Goal: Information Seeking & Learning: Understand process/instructions

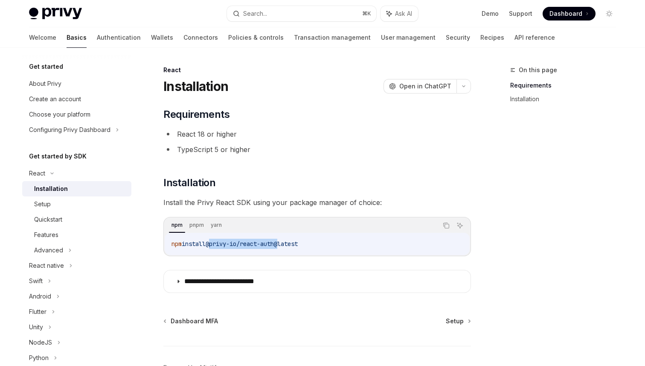
scroll to position [15, 0]
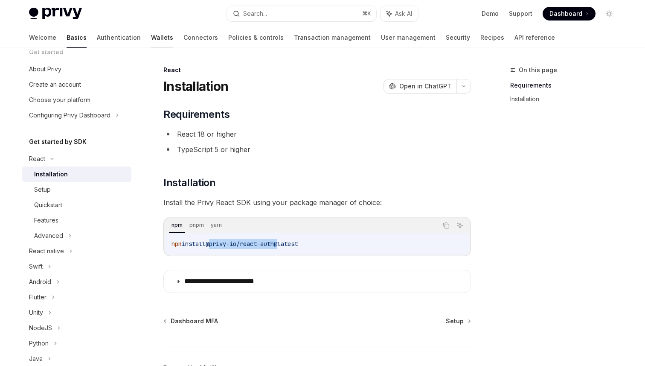
click at [151, 38] on link "Wallets" at bounding box center [162, 37] width 22 height 20
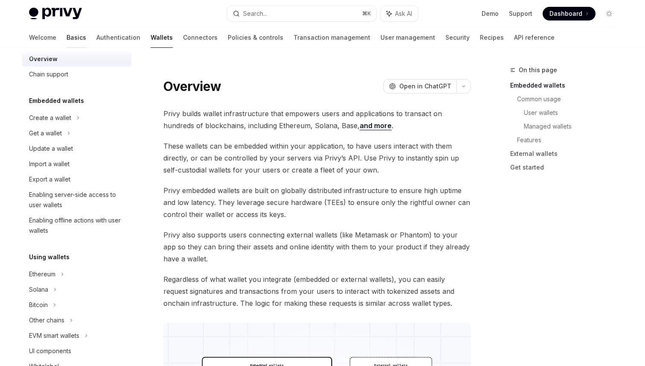
click at [67, 38] on link "Basics" at bounding box center [77, 37] width 20 height 20
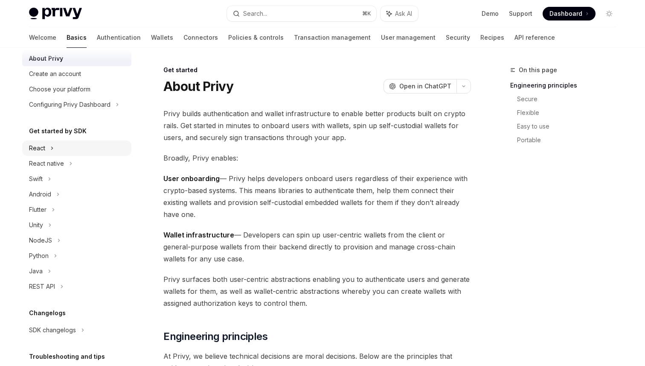
scroll to position [31, 0]
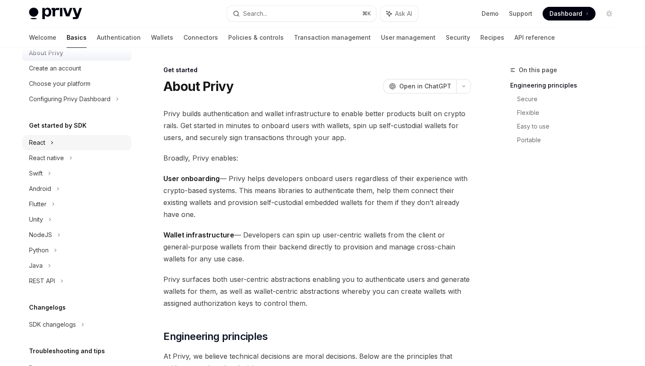
click at [47, 140] on div "React" at bounding box center [76, 142] width 109 height 15
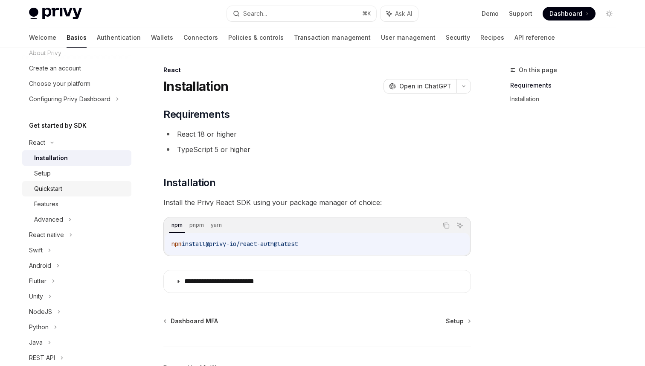
click at [55, 191] on div "Quickstart" at bounding box center [48, 188] width 28 height 10
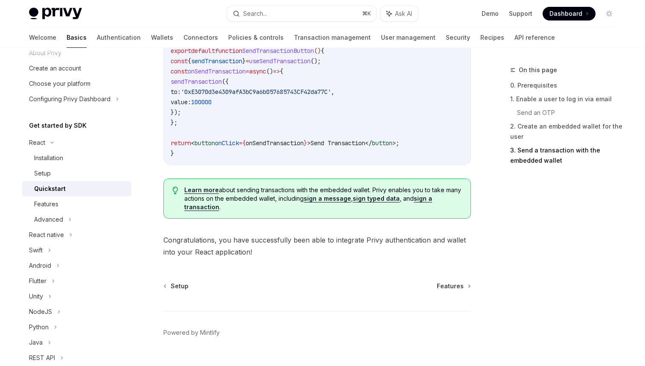
scroll to position [875, 0]
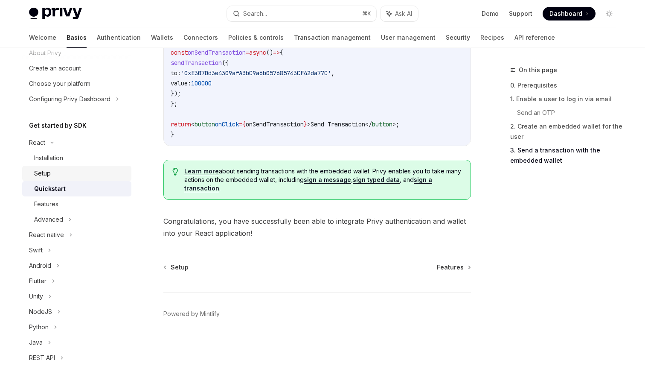
click at [51, 175] on div "Setup" at bounding box center [80, 173] width 92 height 10
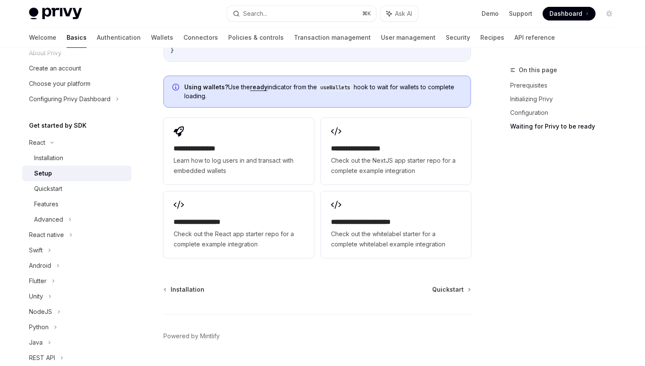
scroll to position [1174, 0]
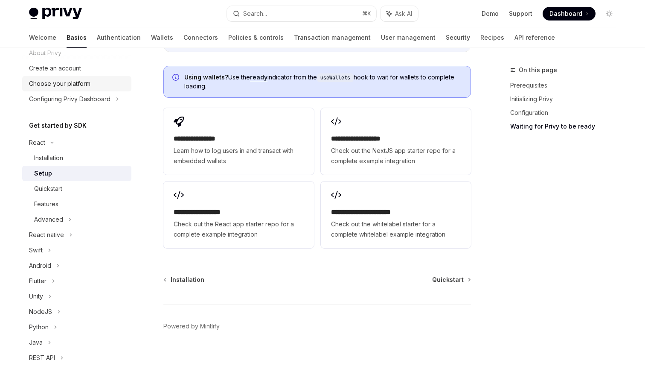
click at [96, 88] on div "Choose your platform" at bounding box center [77, 84] width 97 height 10
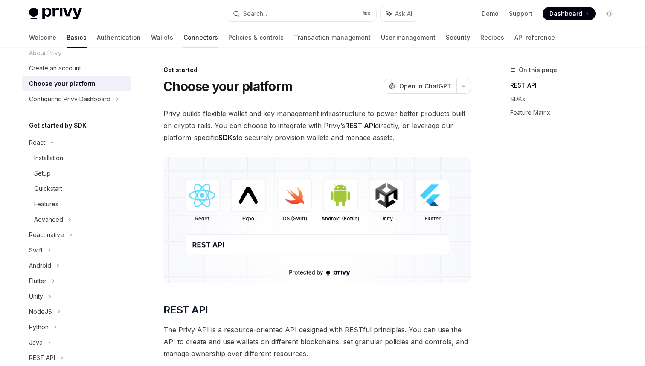
click at [183, 41] on link "Connectors" at bounding box center [200, 37] width 35 height 20
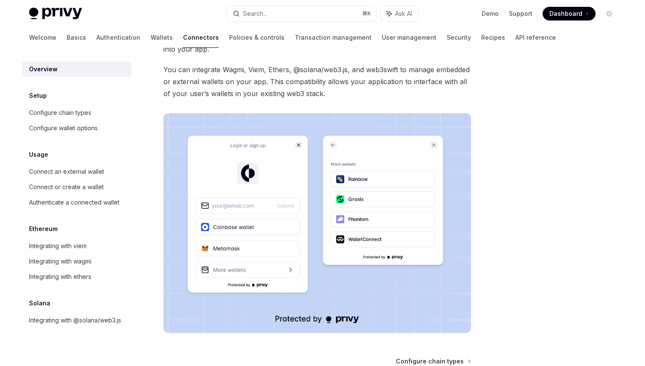
scroll to position [38, 0]
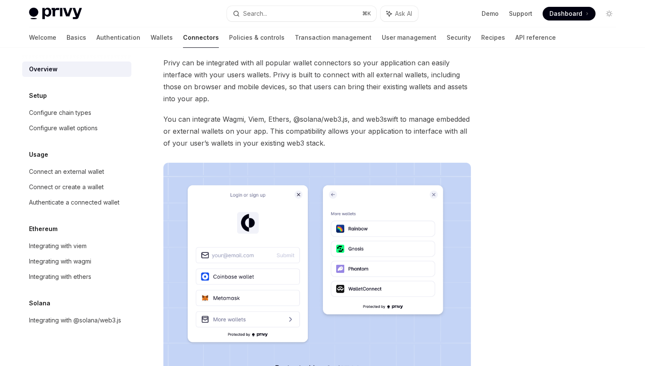
click at [183, 38] on link "Connectors" at bounding box center [201, 37] width 36 height 20
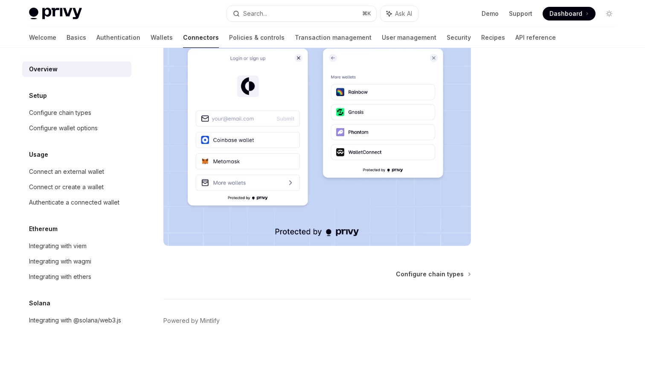
scroll to position [181, 0]
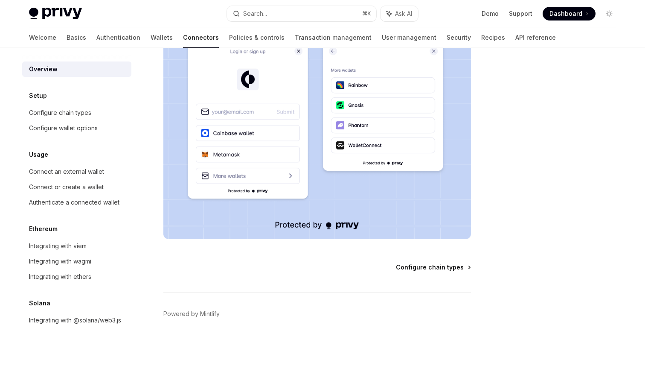
click at [457, 266] on span "Configure chain types" at bounding box center [430, 267] width 68 height 9
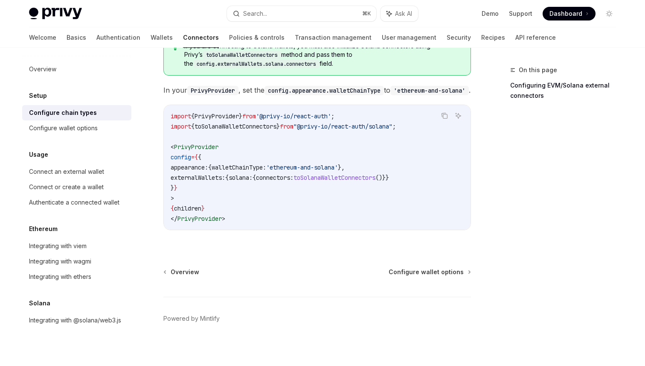
scroll to position [192, 0]
click at [411, 267] on span "Configure wallet options" at bounding box center [426, 271] width 75 height 9
type textarea "*"
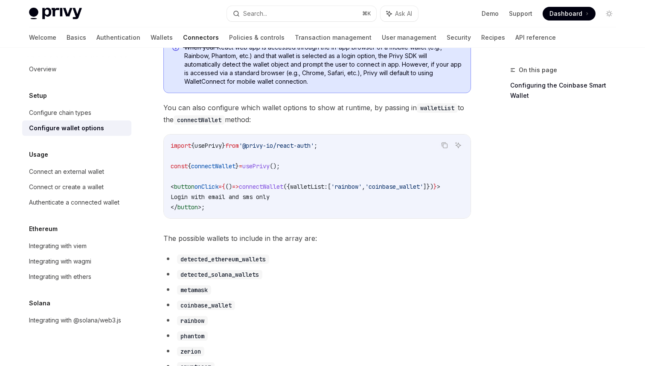
scroll to position [275, 0]
